Goal: Transaction & Acquisition: Purchase product/service

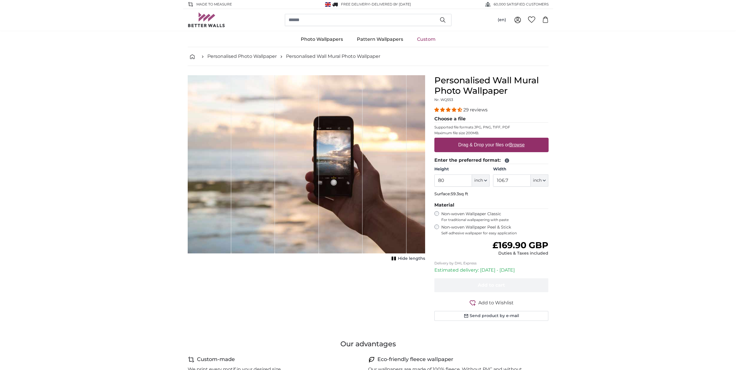
click at [520, 145] on u "Browse" at bounding box center [516, 144] width 15 height 5
click at [520, 139] on input "Drag & Drop your files or Browse" at bounding box center [492, 139] width 114 height 2
type input "**********"
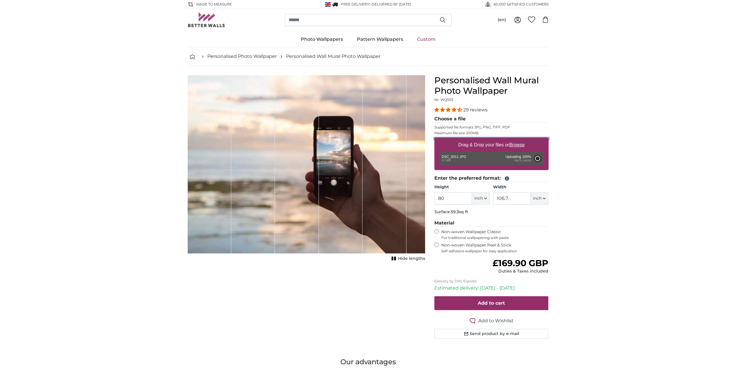
type input "70.5"
type input "125.4"
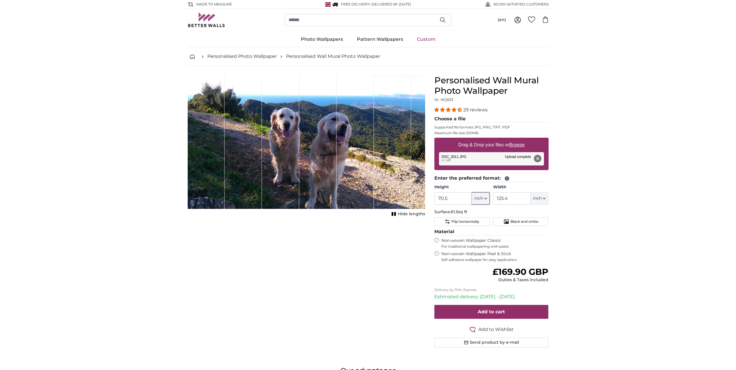
click at [485, 198] on icon "button" at bounding box center [485, 198] width 3 height 3
click at [475, 212] on link "Centimeter (cm)" at bounding box center [480, 214] width 51 height 10
type input "179.1"
type input "318.6"
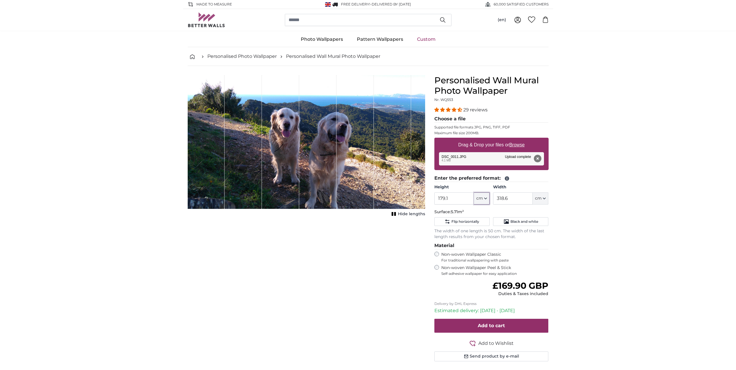
click at [486, 197] on icon "button" at bounding box center [485, 198] width 3 height 3
click at [458, 199] on input "179.1" at bounding box center [455, 198] width 40 height 12
drag, startPoint x: 457, startPoint y: 199, endPoint x: 409, endPoint y: 197, distance: 48.4
click at [412, 198] on product-detail "Cancel Crop image Hide lengths Personalised Wall Mural Photo Wallpaper Nr. WQ55…" at bounding box center [368, 220] width 370 height 309
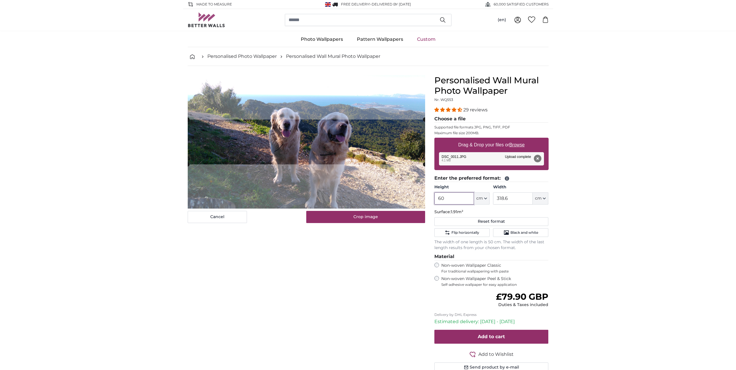
type input "60"
click at [544, 198] on icon "button" at bounding box center [544, 198] width 2 height 1
drag, startPoint x: 522, startPoint y: 197, endPoint x: 464, endPoint y: 190, distance: 57.7
click at [464, 190] on div "Height 60 ft cm Centimeter (cm) Inches (inch) Feet (ft. in.) Width 318.6 ft cm …" at bounding box center [492, 194] width 114 height 20
type input "135"
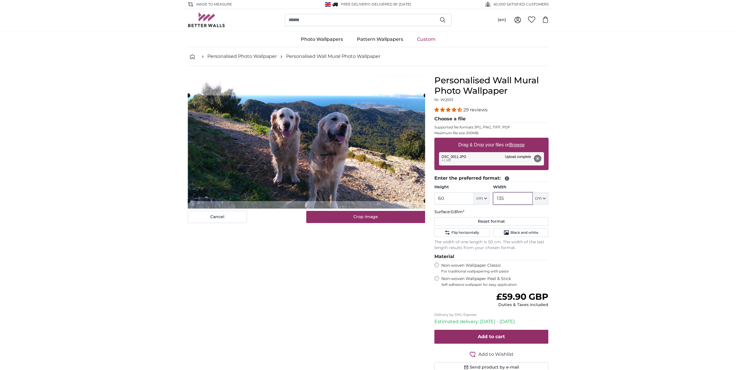
click at [382, 129] on cropper-handle at bounding box center [307, 148] width 238 height 106
type input "135"
click at [371, 214] on button "Crop image" at bounding box center [365, 217] width 119 height 12
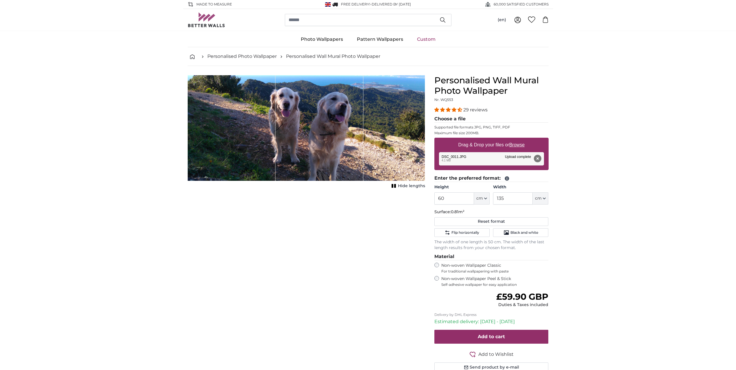
drag, startPoint x: 347, startPoint y: 141, endPoint x: 348, endPoint y: 83, distance: 58.2
click at [348, 83] on div "1 of 1" at bounding box center [320, 128] width 88 height 106
drag, startPoint x: 349, startPoint y: 121, endPoint x: 365, endPoint y: 124, distance: 17.1
click at [365, 124] on div "1 of 1" at bounding box center [307, 128] width 238 height 106
drag, startPoint x: 318, startPoint y: 134, endPoint x: 289, endPoint y: 150, distance: 33.0
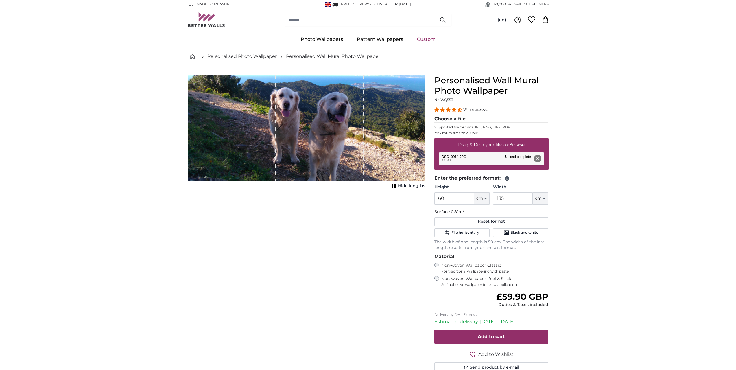
click at [289, 150] on div "1 of 1" at bounding box center [320, 128] width 88 height 106
click at [405, 184] on span "Hide lengths" at bounding box center [411, 186] width 27 height 6
click at [400, 186] on span "Show lengths" at bounding box center [410, 186] width 29 height 6
drag, startPoint x: 230, startPoint y: 113, endPoint x: 233, endPoint y: 115, distance: 3.2
click at [232, 115] on div "1 of 1" at bounding box center [232, 128] width 88 height 106
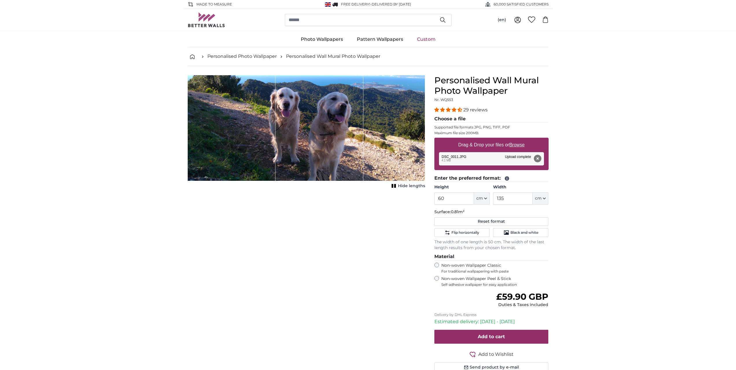
drag, startPoint x: 234, startPoint y: 115, endPoint x: 214, endPoint y: 119, distance: 20.0
click at [214, 119] on div "1 of 1" at bounding box center [232, 128] width 88 height 106
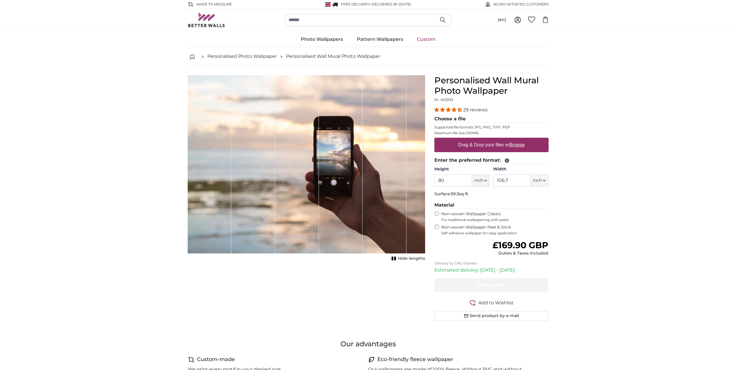
click at [516, 146] on u "Browse" at bounding box center [516, 144] width 15 height 5
click at [516, 139] on input "Drag & Drop your files or Browse" at bounding box center [492, 139] width 114 height 2
type input "**********"
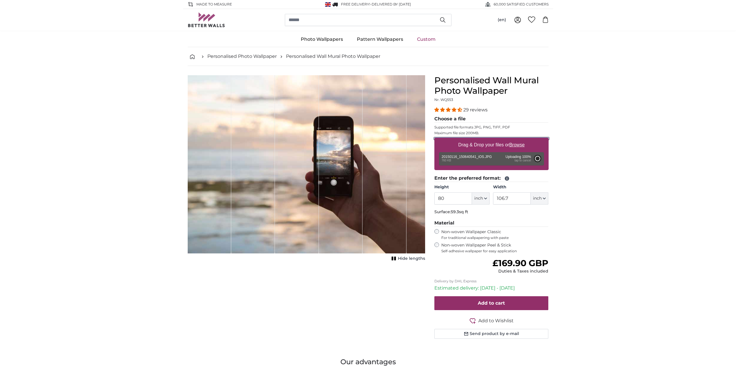
type input "43.6"
type input "32.7"
